Goal: Task Accomplishment & Management: Use online tool/utility

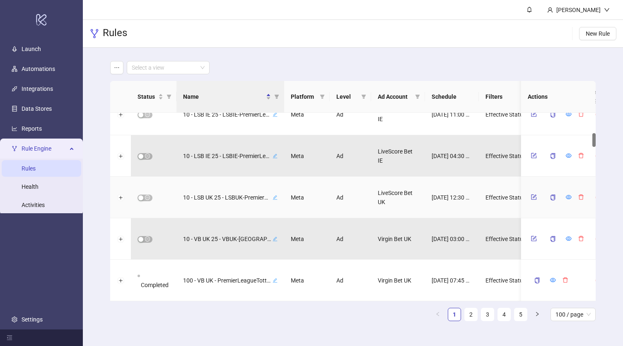
scroll to position [270, 0]
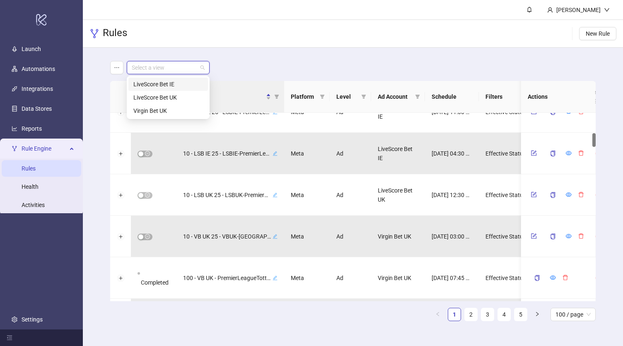
click at [176, 63] on input "search" at bounding box center [164, 67] width 65 height 12
click at [167, 113] on div "Virgin Bet UK" at bounding box center [168, 110] width 70 height 9
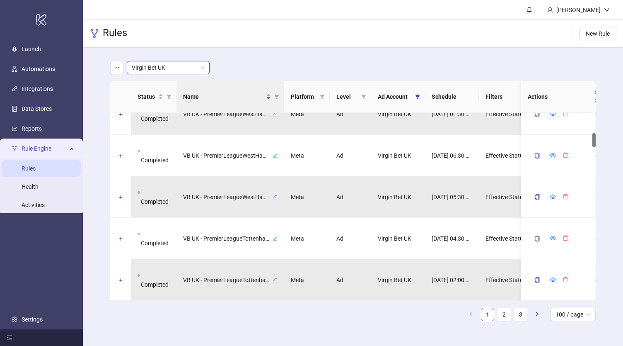
click at [228, 67] on div "Virgin Bet UK Virgin Bet UK" at bounding box center [353, 67] width 486 height 13
click at [182, 70] on span "Virgin Bet UK" at bounding box center [168, 67] width 73 height 12
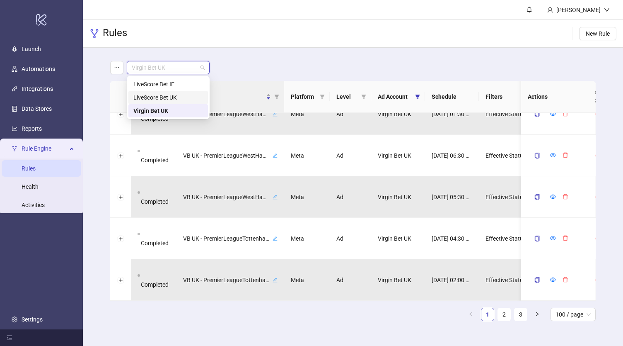
click at [180, 94] on div "LiveScore Bet UK" at bounding box center [168, 97] width 70 height 9
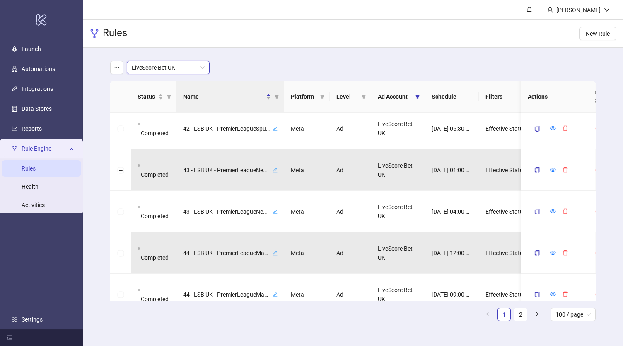
click at [244, 67] on div "LiveScore Bet UK LiveScore Bet [GEOGRAPHIC_DATA]" at bounding box center [353, 67] width 486 height 13
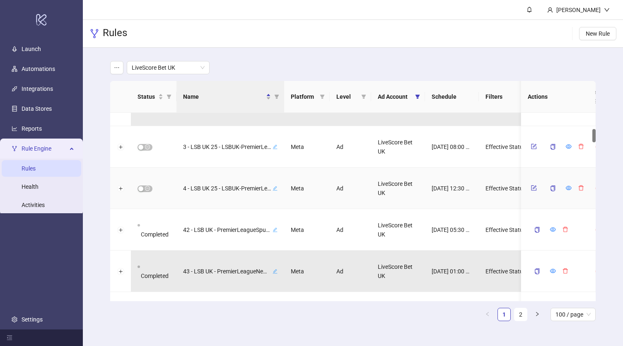
scroll to position [207, 0]
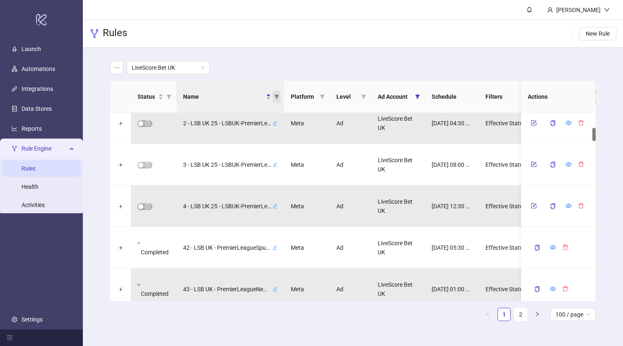
click at [278, 95] on icon "filter" at bounding box center [277, 96] width 5 height 4
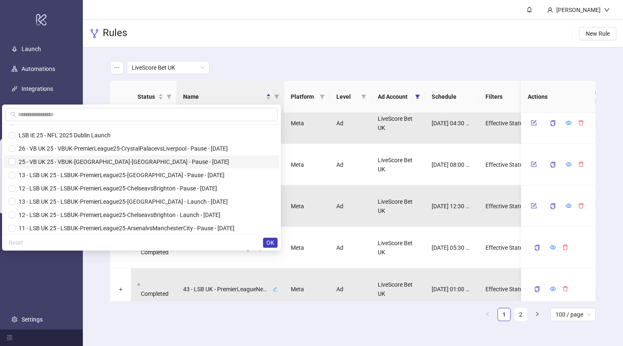
scroll to position [12, 0]
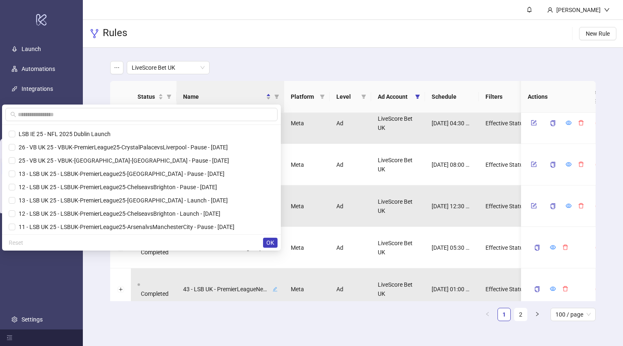
click at [232, 23] on div "Rules New Rule" at bounding box center [353, 34] width 540 height 28
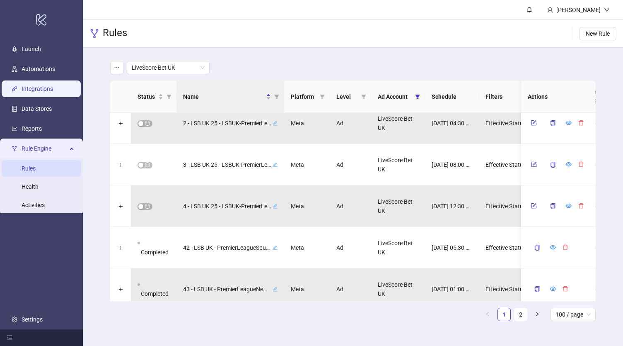
click at [51, 85] on link "Integrations" at bounding box center [37, 88] width 31 height 7
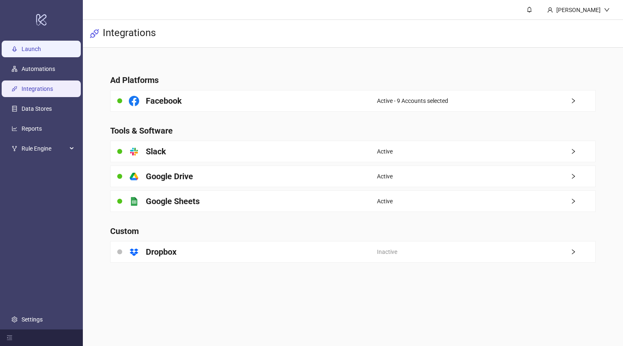
click at [41, 52] on link "Launch" at bounding box center [31, 49] width 19 height 7
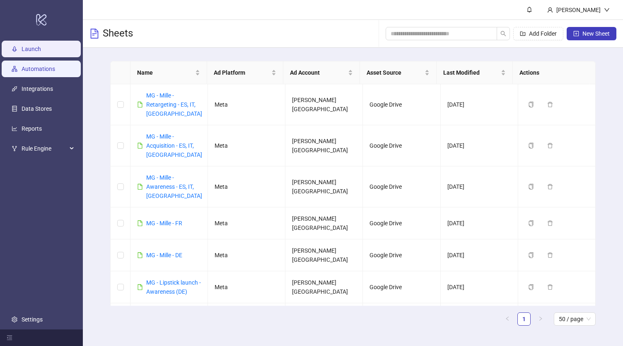
click at [50, 66] on link "Automations" at bounding box center [39, 68] width 34 height 7
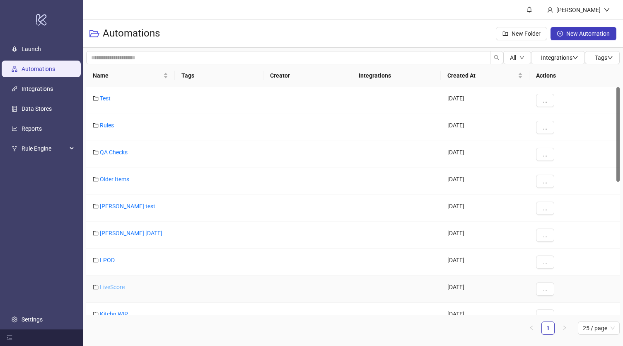
click at [116, 284] on link "LiveScore" at bounding box center [112, 286] width 25 height 7
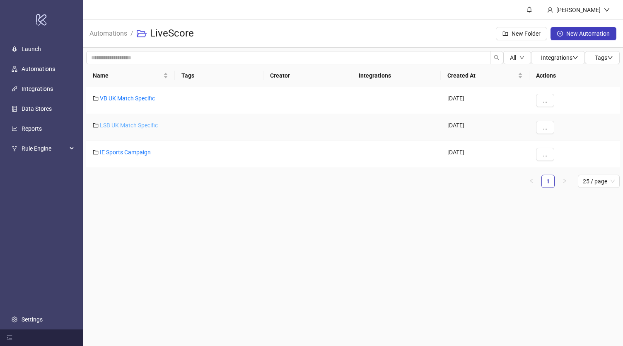
click at [147, 125] on link "LSB UK Match Specific" at bounding box center [129, 125] width 58 height 7
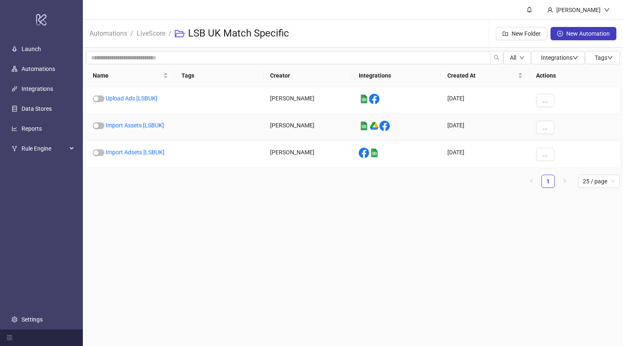
click at [147, 125] on link "Import Assets [LSBUK]" at bounding box center [135, 125] width 58 height 7
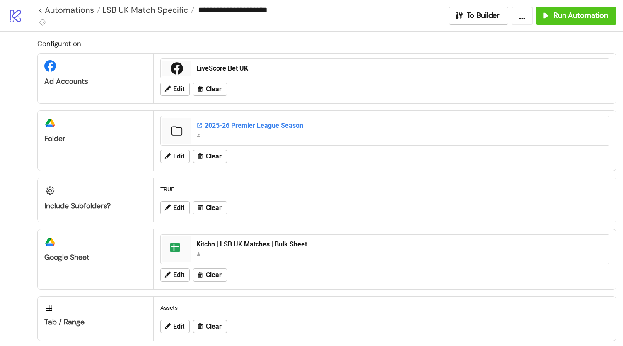
click at [229, 123] on div "2025-26 Premier League Season" at bounding box center [400, 125] width 408 height 9
click at [179, 152] on span "Edit" at bounding box center [178, 155] width 11 height 7
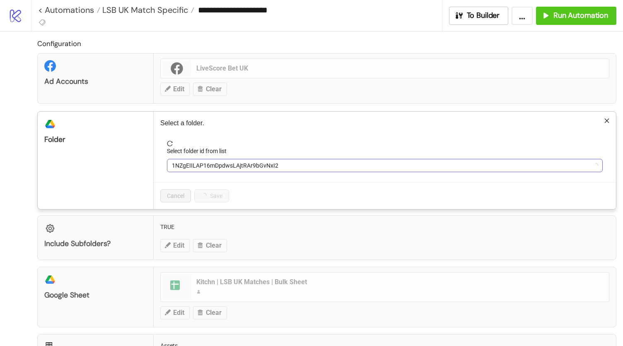
click at [212, 164] on span "1NZgEIILAP16mDpdwsLAjtRAr9bGvNxI2" at bounding box center [385, 165] width 426 height 12
click at [213, 167] on span "2025-26 Premier League Season" at bounding box center [385, 165] width 426 height 12
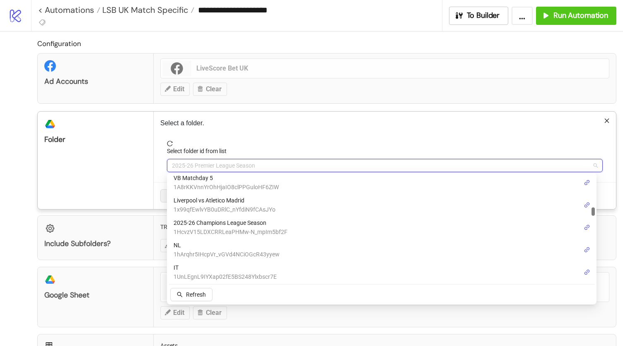
scroll to position [494, 0]
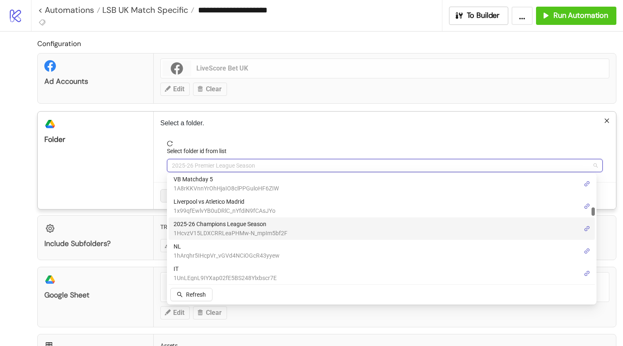
click at [256, 227] on span "2025-26 Champions League Season" at bounding box center [231, 223] width 114 height 9
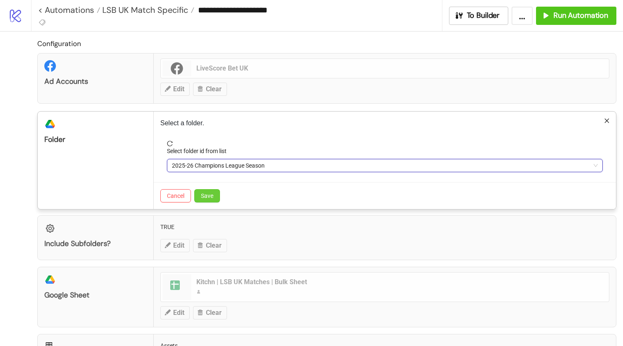
click at [212, 192] on span "Save" at bounding box center [207, 195] width 12 height 7
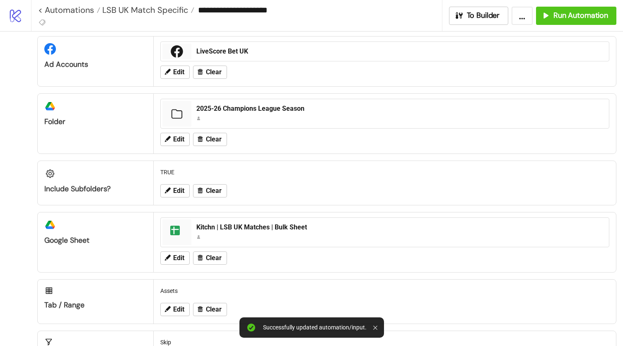
scroll to position [0, 0]
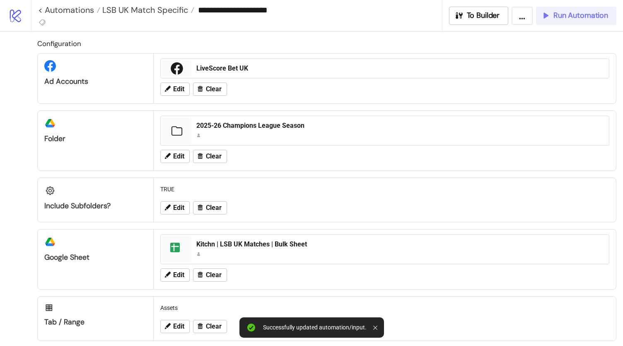
click at [587, 19] on span "Run Automation" at bounding box center [580, 16] width 55 height 10
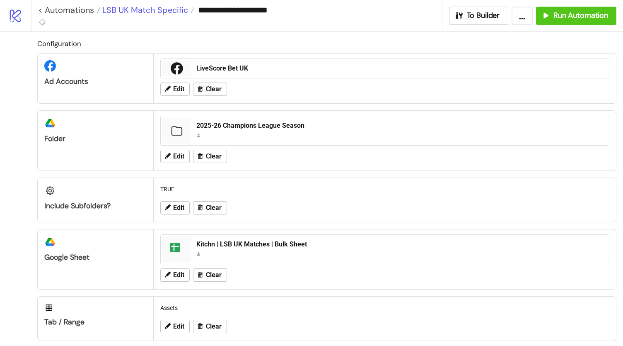
click at [147, 12] on span "LSB UK Match Specific" at bounding box center [144, 10] width 88 height 11
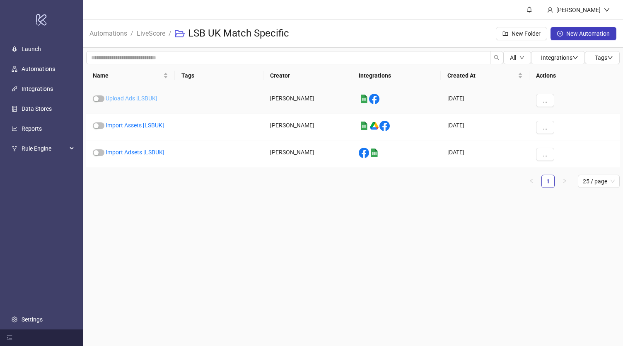
click at [118, 98] on link "Upload Ads [LSBUK]" at bounding box center [132, 98] width 52 height 7
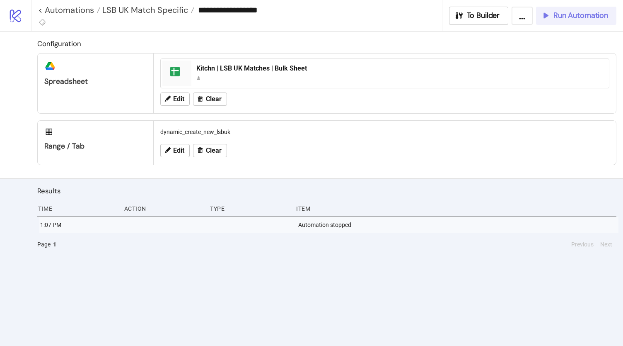
click at [571, 19] on span "Run Automation" at bounding box center [580, 16] width 55 height 10
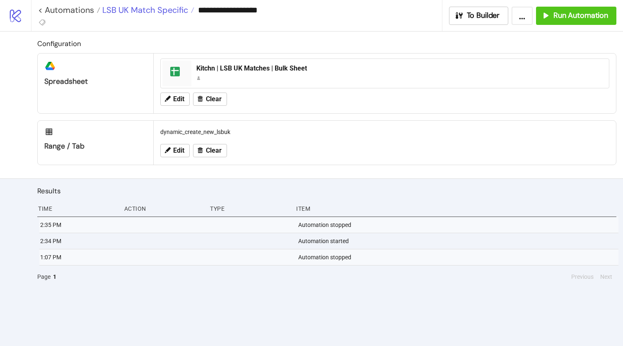
click at [152, 10] on span "LSB UK Match Specific" at bounding box center [144, 10] width 88 height 11
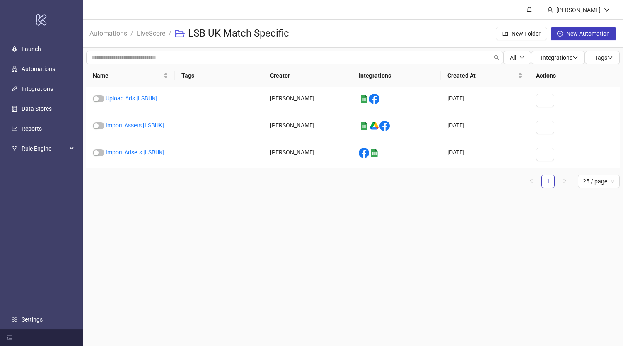
click at [151, 40] on li "LiveScore" at bounding box center [151, 33] width 29 height 13
click at [152, 33] on link "LiveScore" at bounding box center [151, 32] width 32 height 9
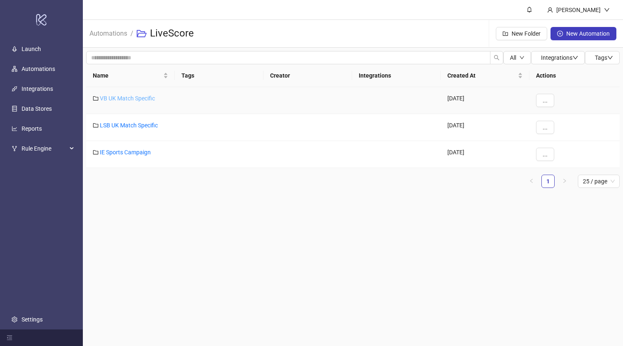
click at [132, 96] on link "VB UK Match Specific" at bounding box center [127, 98] width 55 height 7
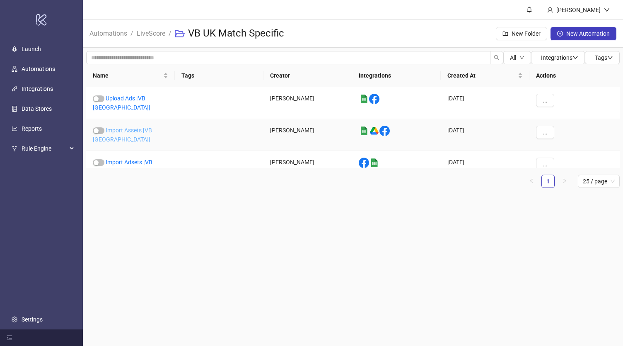
click at [139, 127] on link "Import Assets [VB [GEOGRAPHIC_DATA]]" at bounding box center [122, 135] width 59 height 16
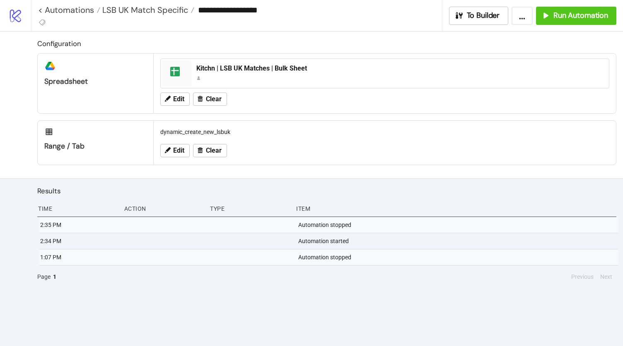
type input "**********"
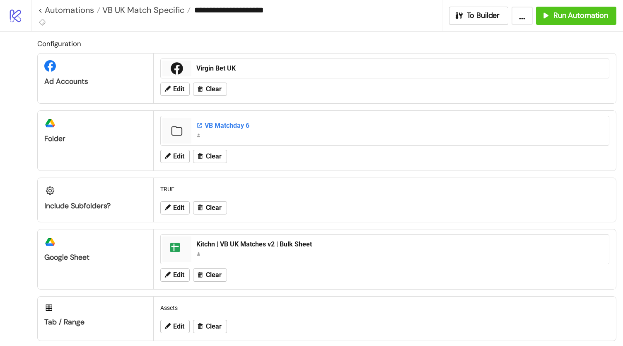
click at [222, 125] on div "VB Matchday 6" at bounding box center [400, 125] width 408 height 9
click at [237, 127] on div "VB Matchday 6" at bounding box center [400, 125] width 408 height 9
click at [178, 152] on span "Edit" at bounding box center [178, 155] width 11 height 7
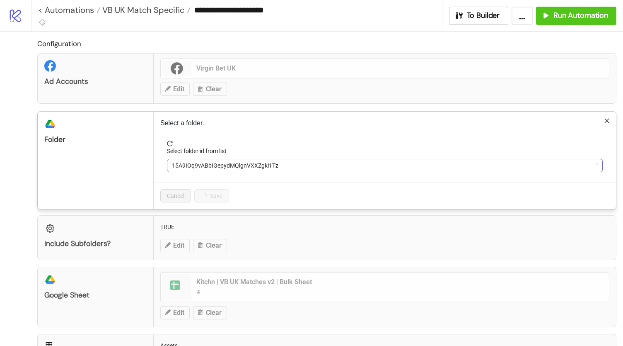
click at [208, 165] on span "15A9IOq9vABbIGepydMQlgnVXXZgki1Tz" at bounding box center [385, 165] width 426 height 12
click at [208, 165] on span "VB Matchday 6" at bounding box center [385, 165] width 426 height 12
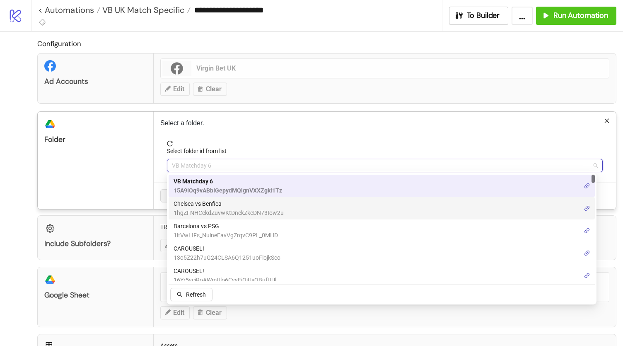
click at [234, 210] on span "1hgZFNHCckdZuvwKtDnckZkeDN73Iow2u" at bounding box center [229, 212] width 110 height 9
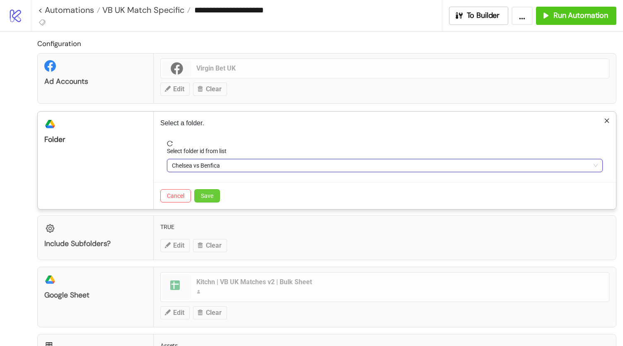
click at [208, 196] on span "Save" at bounding box center [207, 195] width 12 height 7
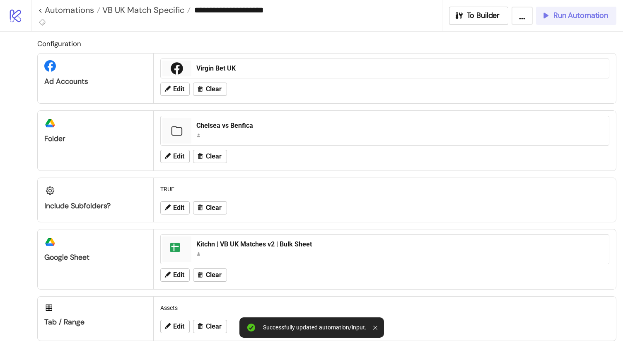
click at [557, 19] on span "Run Automation" at bounding box center [580, 16] width 55 height 10
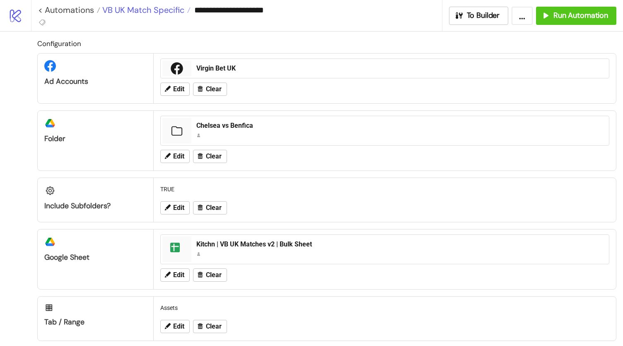
click at [159, 12] on span "VB UK Match Specific" at bounding box center [142, 10] width 84 height 11
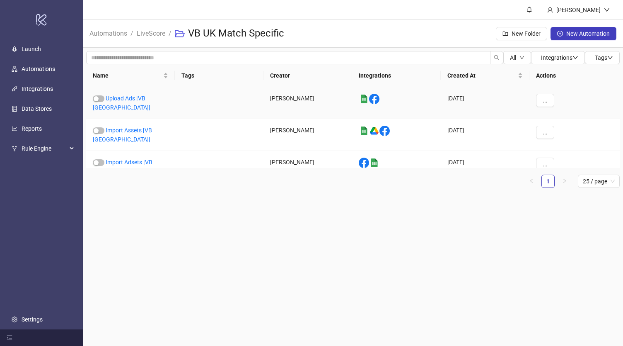
click at [132, 102] on div "Upload Ads [VB [GEOGRAPHIC_DATA]]" at bounding box center [130, 103] width 89 height 32
click at [130, 98] on link "Upload Ads [VB [GEOGRAPHIC_DATA]]" at bounding box center [122, 103] width 58 height 16
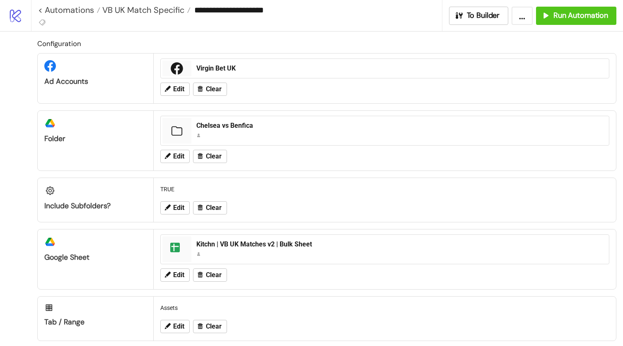
type input "**********"
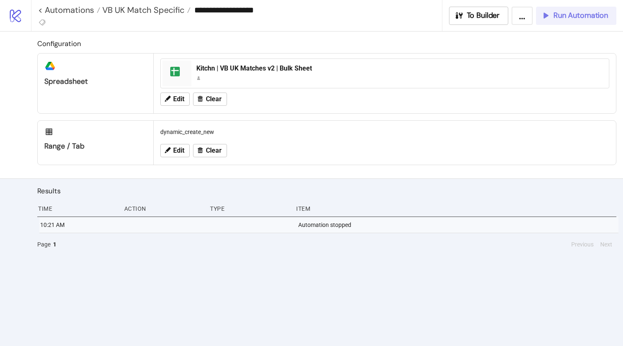
click at [594, 15] on span "Run Automation" at bounding box center [580, 16] width 55 height 10
click at [611, 20] on button "Run Automation" at bounding box center [576, 16] width 80 height 18
